Goal: Use online tool/utility: Utilize a website feature to perform a specific function

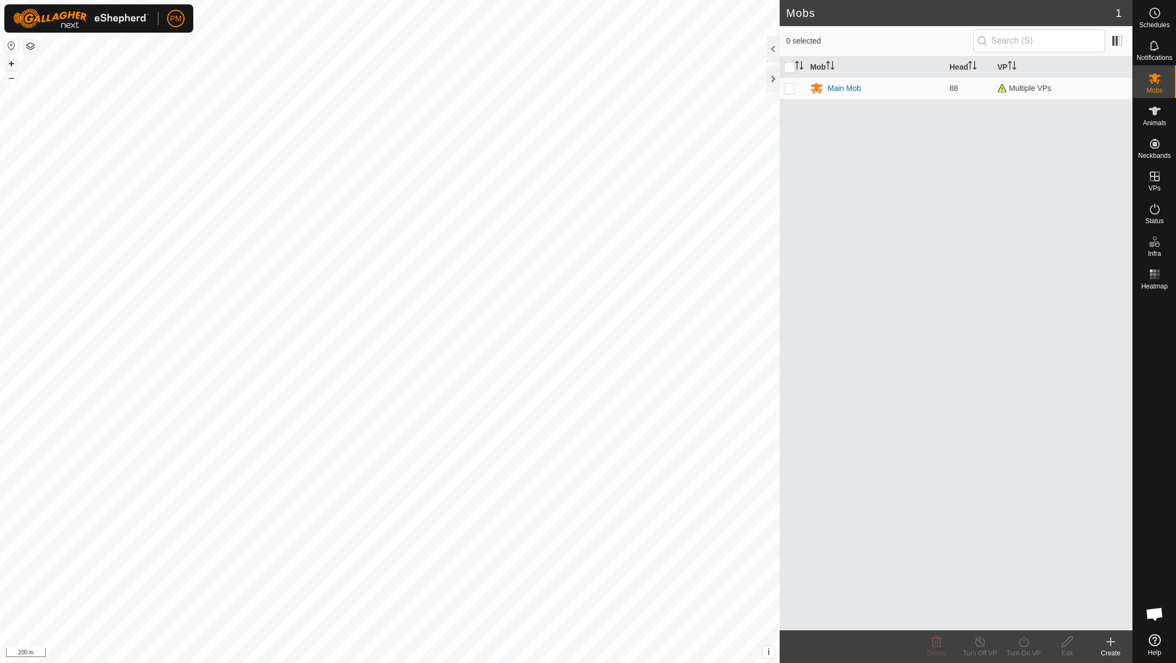
click at [11, 62] on button "+" at bounding box center [11, 63] width 13 height 13
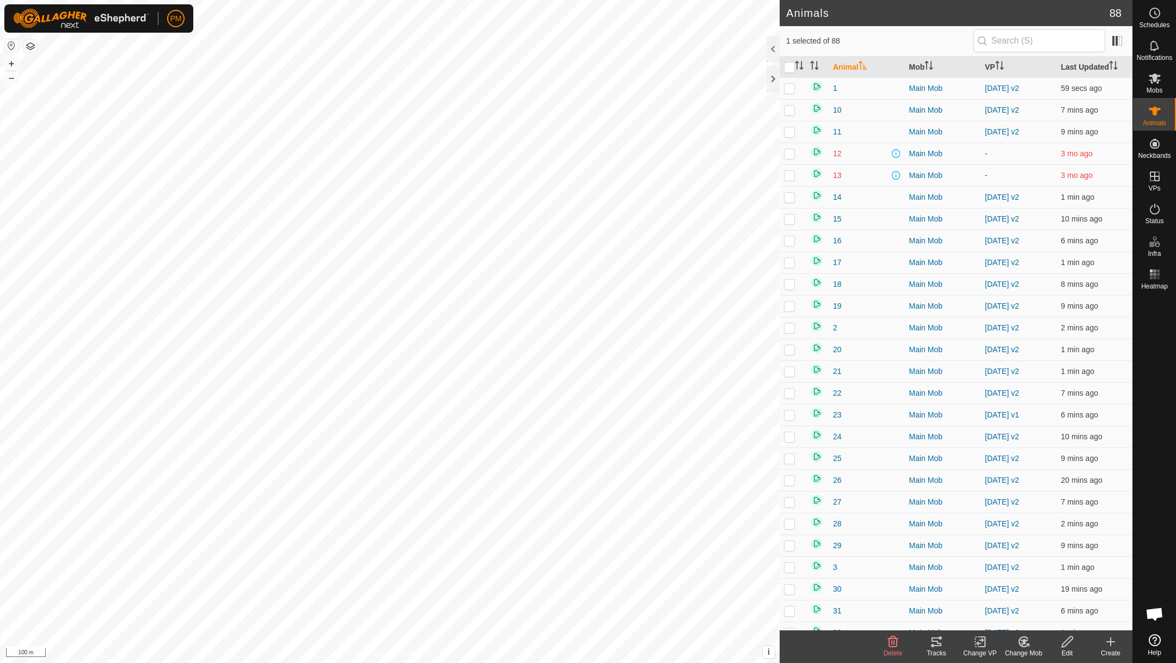
click at [932, 643] on icon at bounding box center [936, 641] width 13 height 13
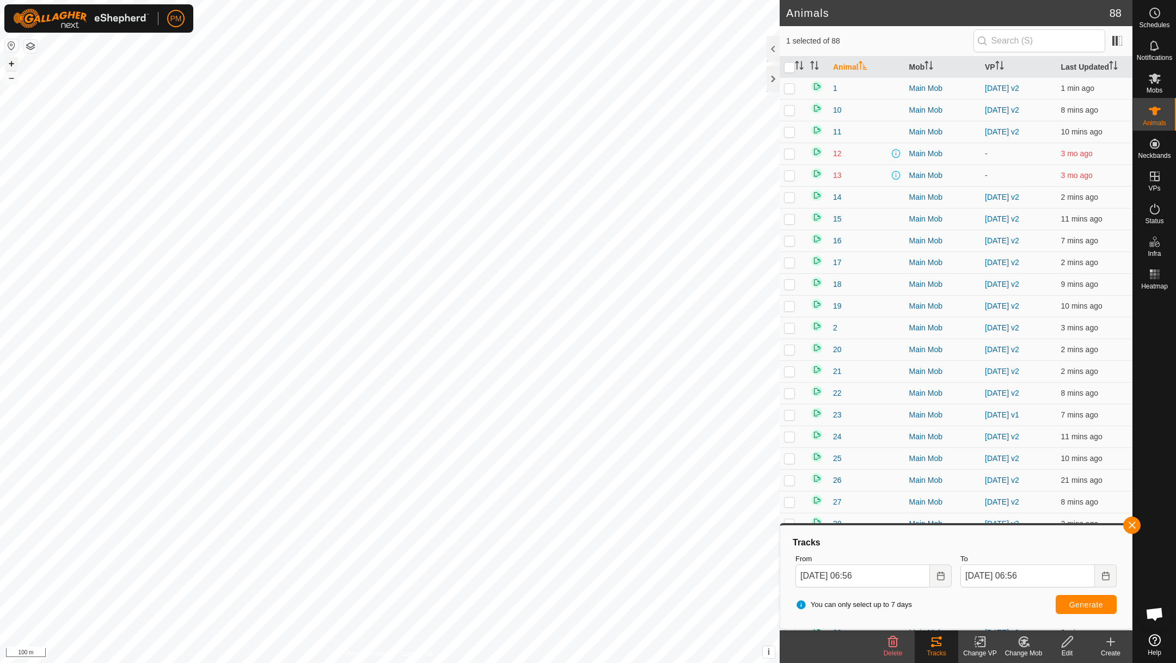
click at [10, 59] on button "+" at bounding box center [11, 63] width 13 height 13
click at [941, 574] on icon "Choose Date" at bounding box center [940, 576] width 9 height 9
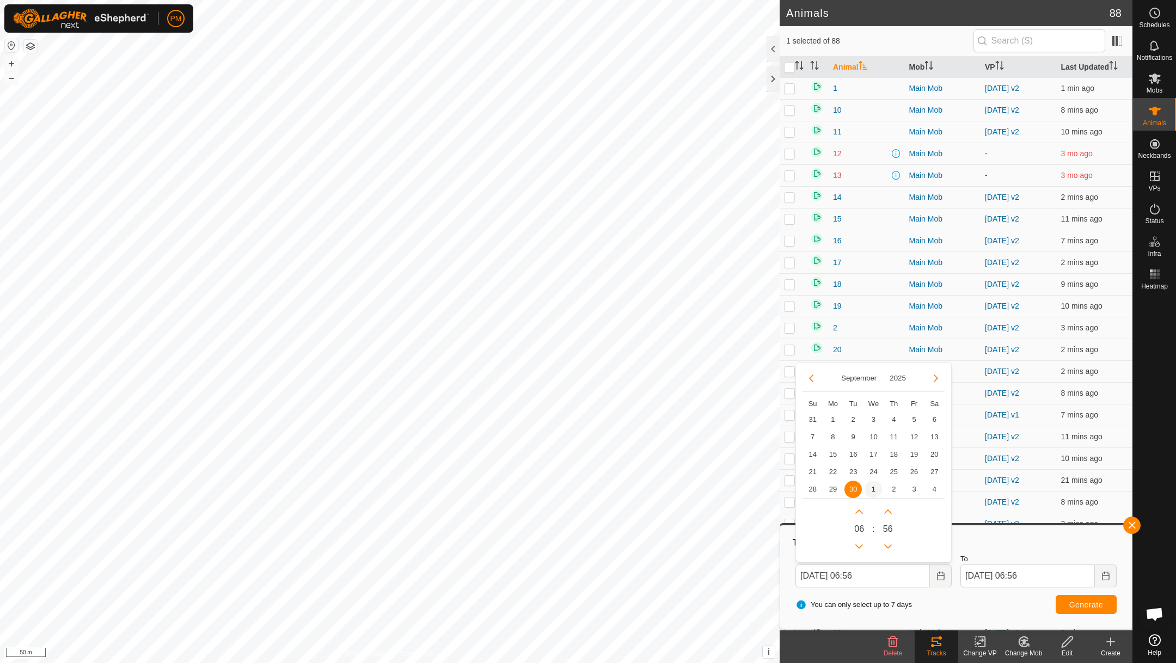
click at [875, 487] on span "1" at bounding box center [872, 489] width 17 height 17
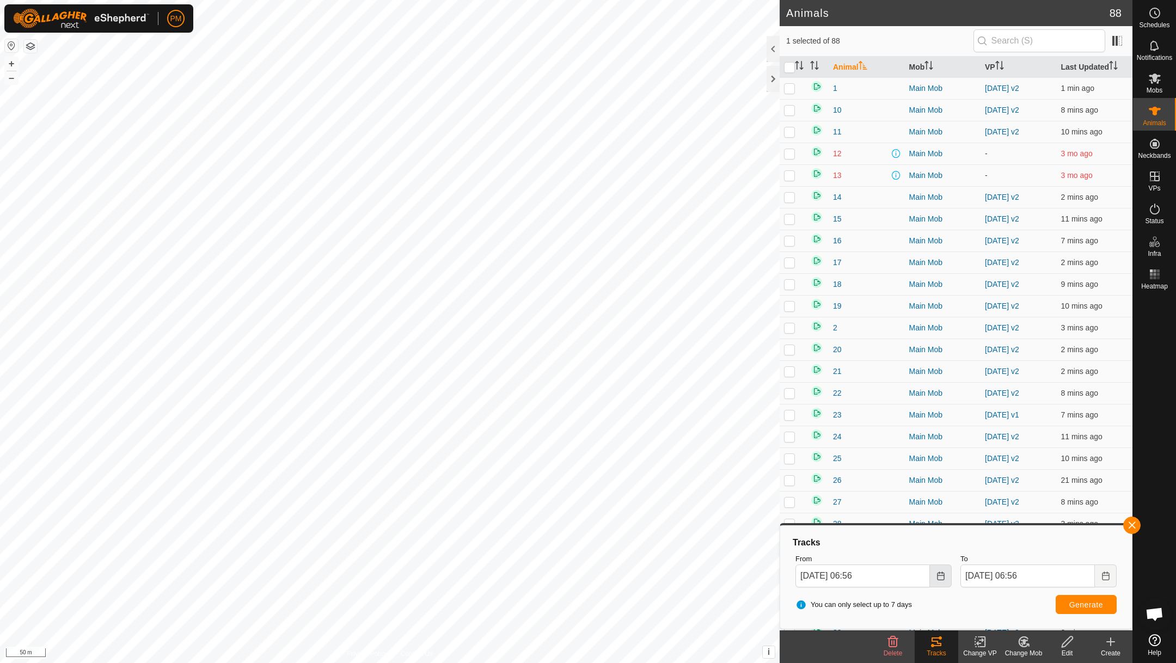
click at [942, 574] on icon "Choose Date" at bounding box center [940, 576] width 7 height 9
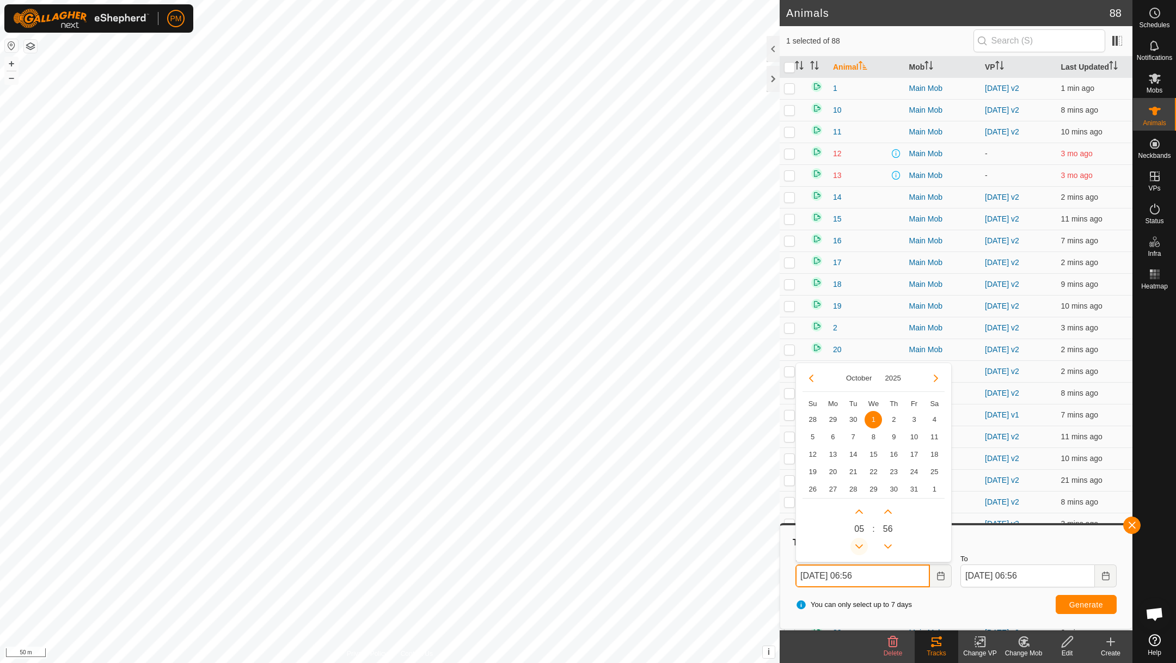
click at [857, 542] on button "Previous Hour" at bounding box center [858, 546] width 17 height 17
type input "[DATE] 02:56"
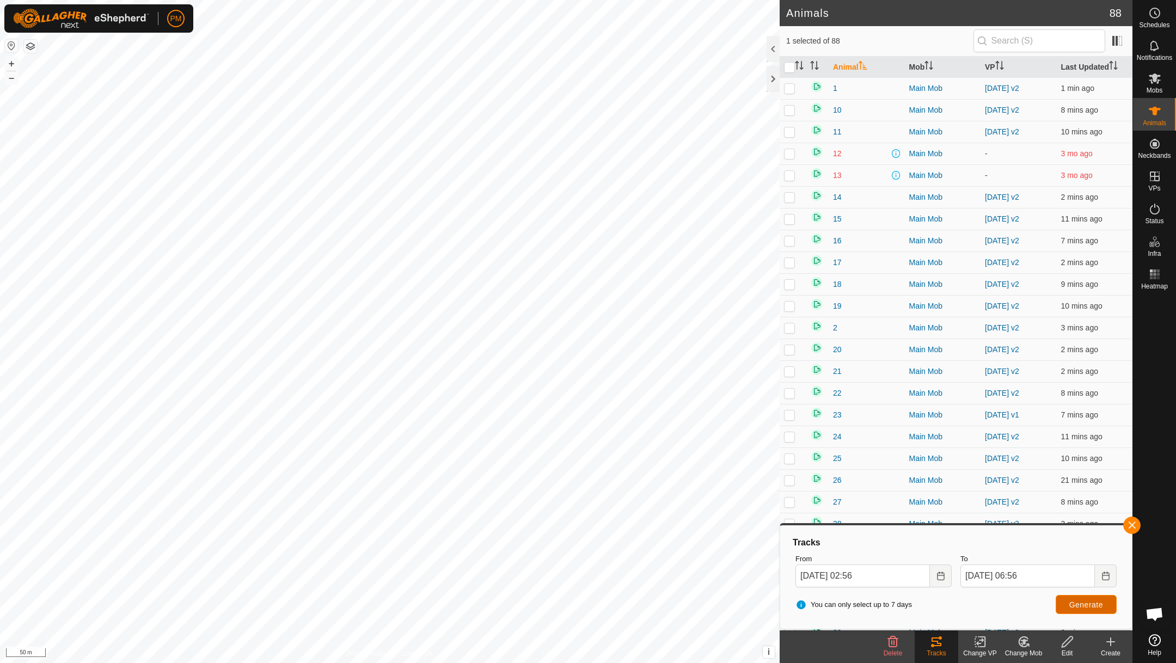
click at [1079, 606] on span "Generate" at bounding box center [1086, 604] width 34 height 9
click at [10, 79] on button "–" at bounding box center [11, 77] width 13 height 13
click at [11, 63] on button "+" at bounding box center [11, 63] width 13 height 13
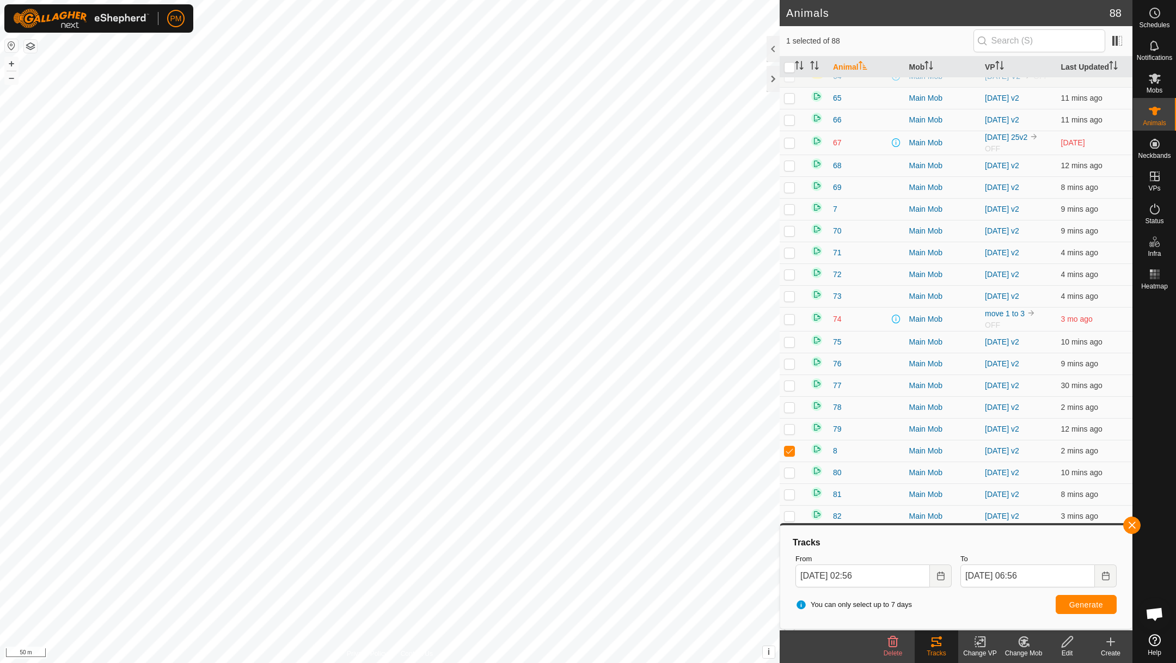
scroll to position [1328, 0]
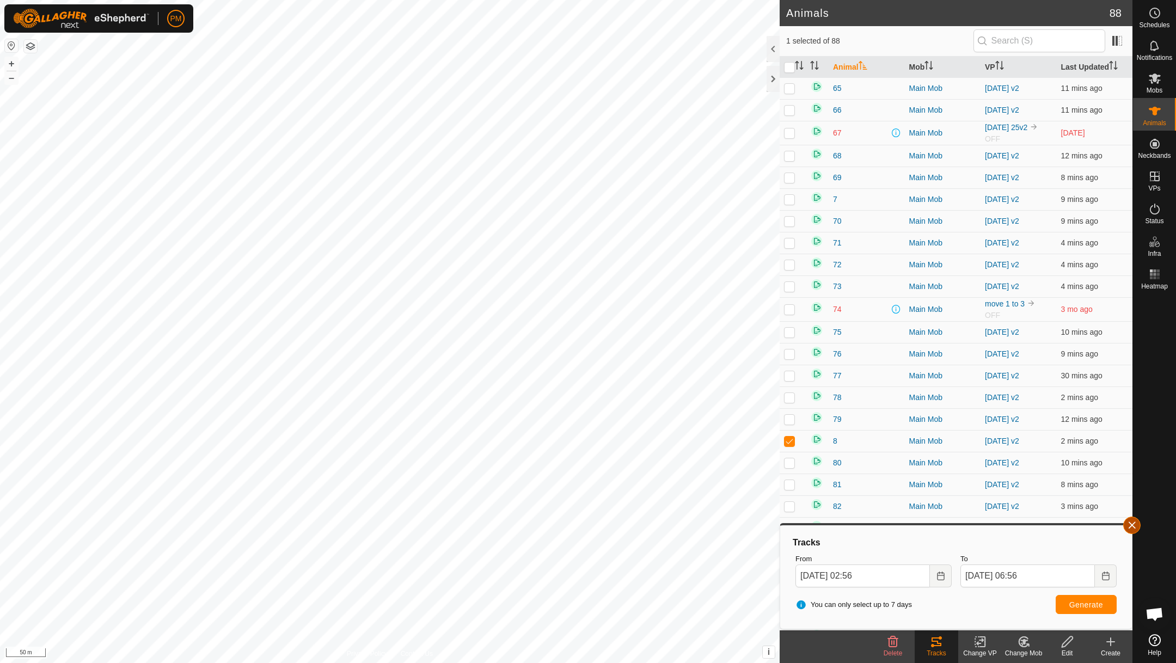
click at [1133, 522] on button "button" at bounding box center [1131, 525] width 17 height 17
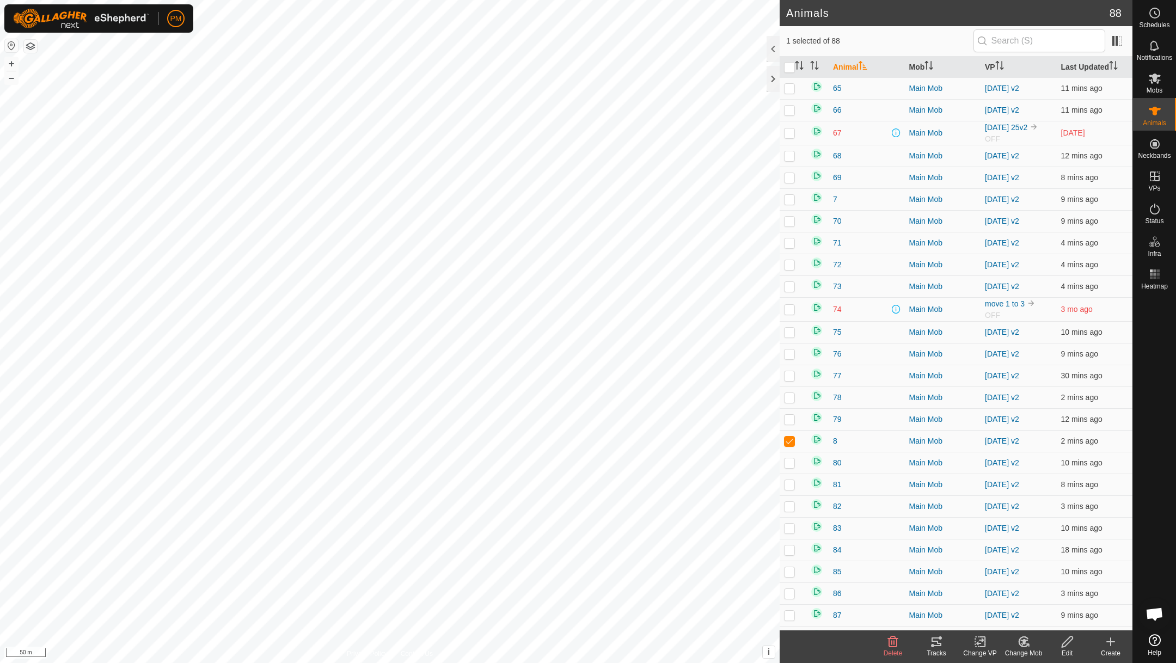
click at [980, 642] on icon at bounding box center [980, 641] width 14 height 13
click at [984, 591] on link "Choose VP..." at bounding box center [1013, 595] width 108 height 22
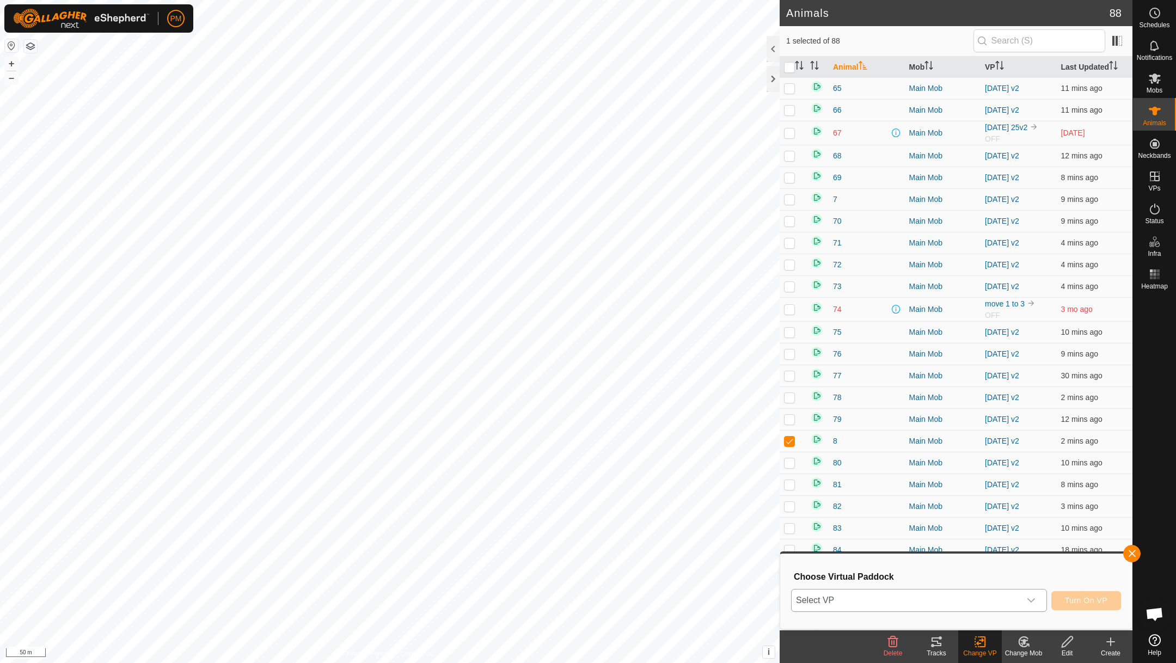
click at [913, 600] on span "Select VP" at bounding box center [905, 600] width 229 height 22
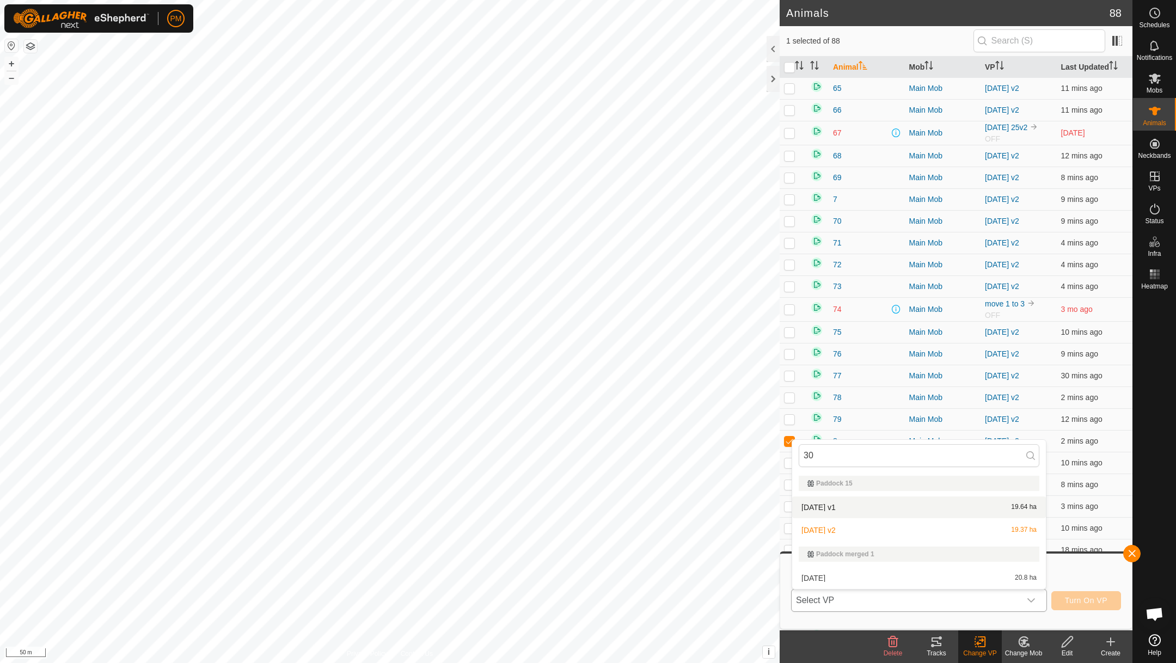
type input "30"
click at [821, 505] on li "[DATE] v1 19.64 ha" at bounding box center [919, 507] width 254 height 22
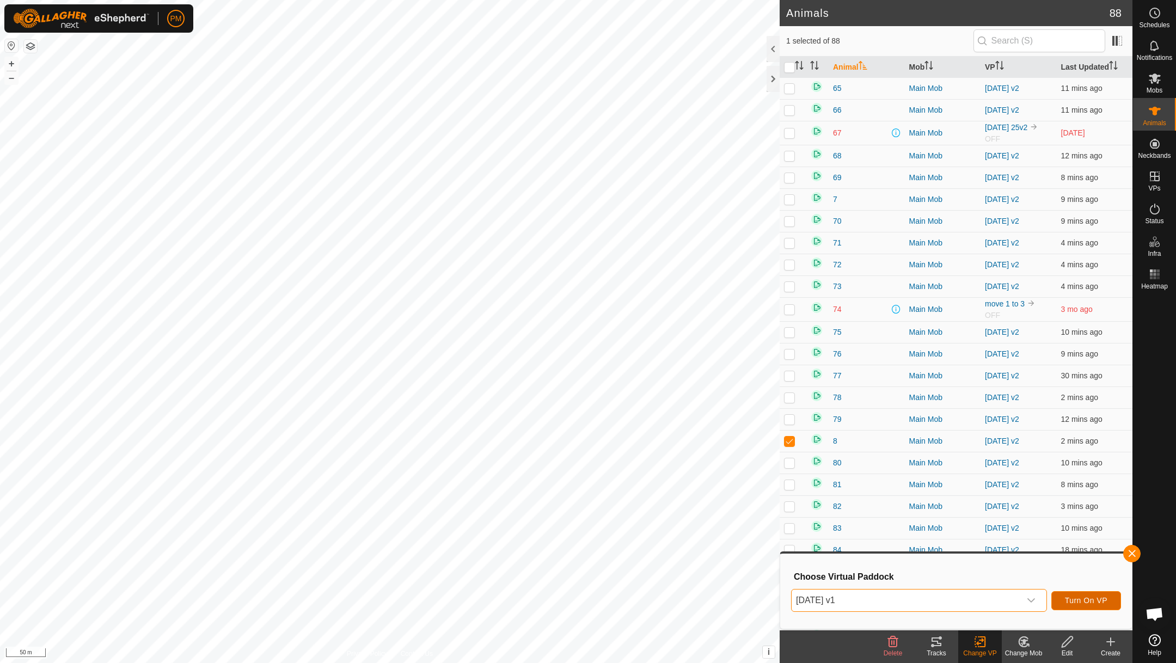
click at [1074, 596] on span "Turn On VP" at bounding box center [1086, 600] width 42 height 9
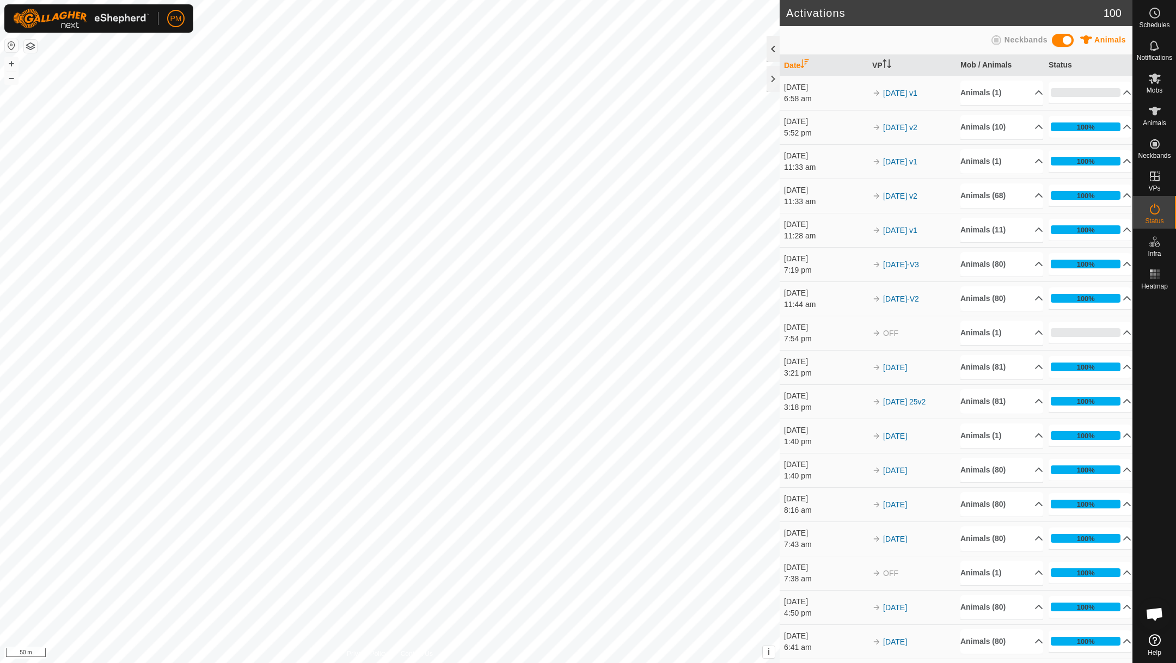
click at [772, 45] on div at bounding box center [772, 49] width 13 height 26
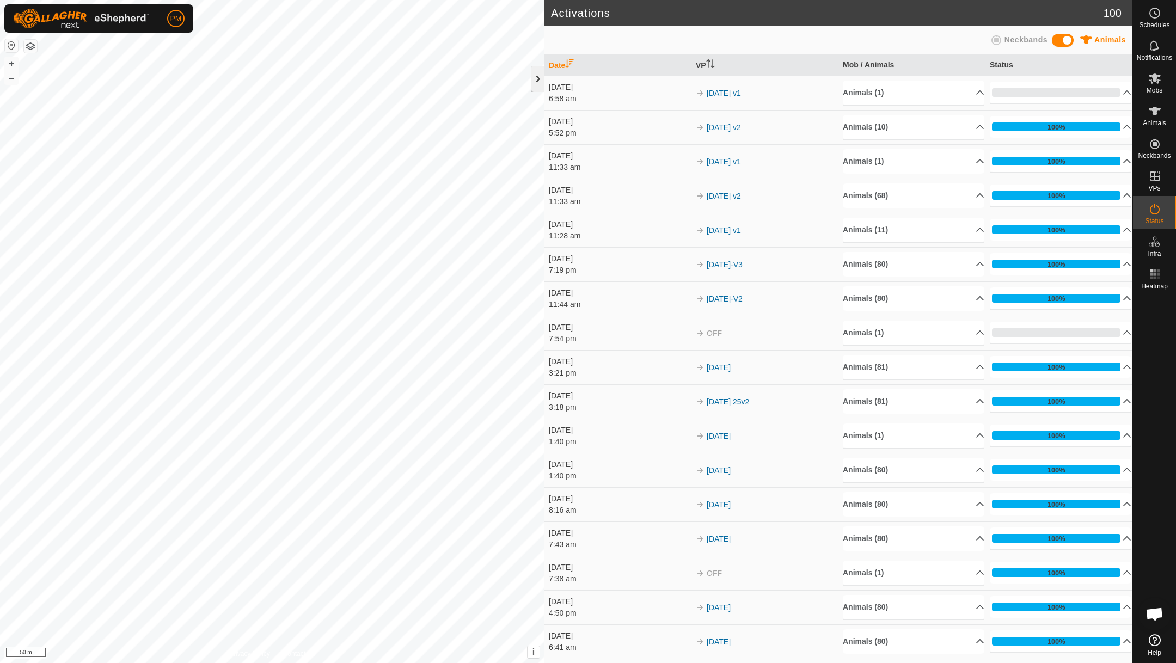
click at [538, 76] on div at bounding box center [537, 79] width 13 height 26
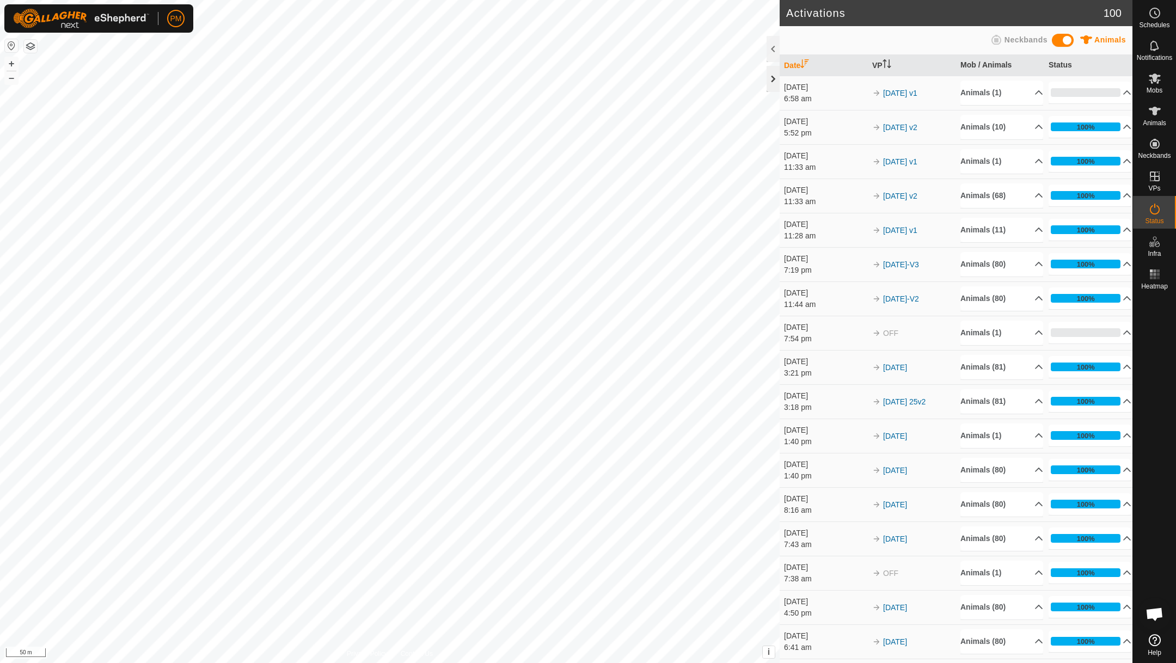
click at [772, 76] on div at bounding box center [772, 79] width 13 height 26
